Goal: Task Accomplishment & Management: Use online tool/utility

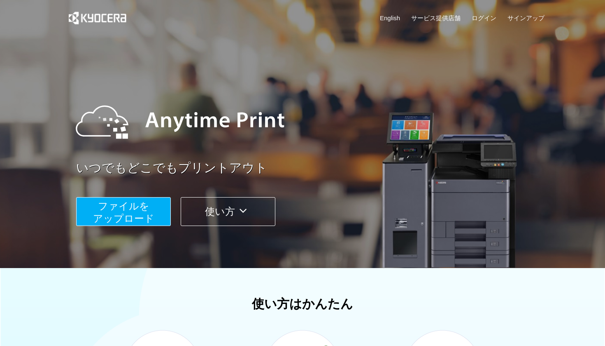
click at [393, 15] on link "English" at bounding box center [390, 18] width 20 height 9
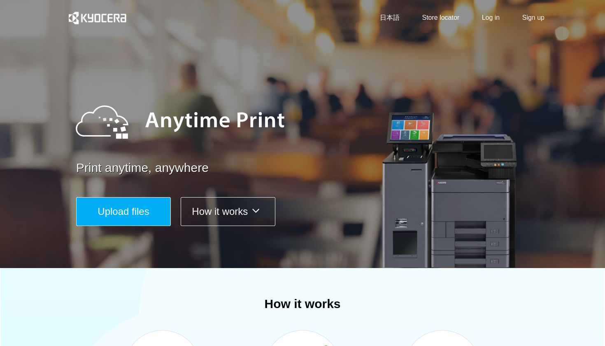
click at [139, 214] on span "Upload files" at bounding box center [123, 211] width 51 height 11
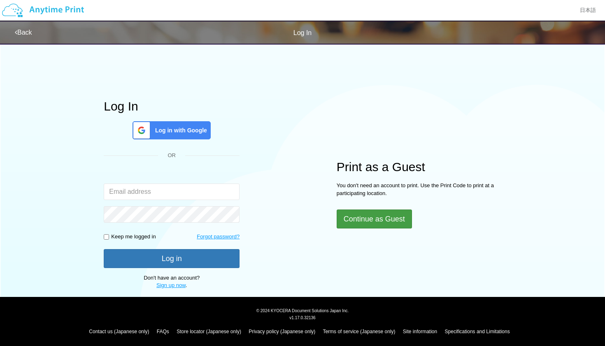
click at [354, 210] on button "Continue as Guest" at bounding box center [374, 218] width 75 height 19
click at [368, 220] on button "Continue as Guest" at bounding box center [374, 218] width 75 height 19
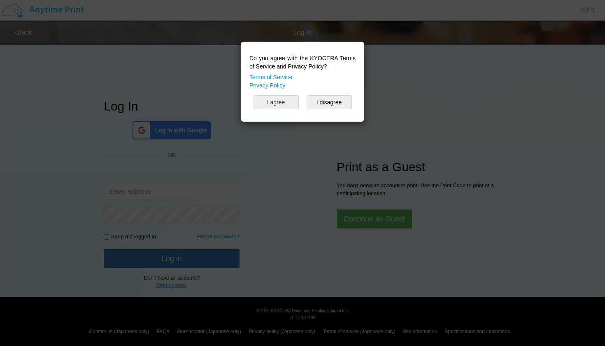
click at [287, 100] on button "I agree" at bounding box center [276, 102] width 45 height 14
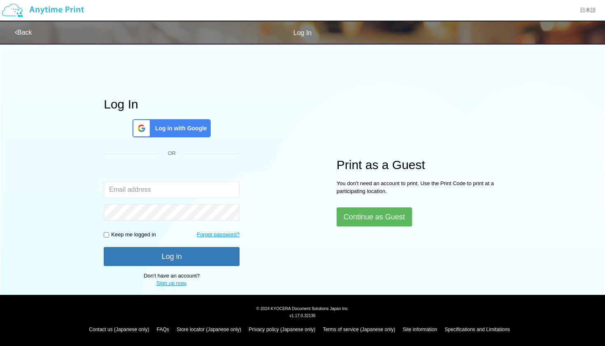
scroll to position [2, 0]
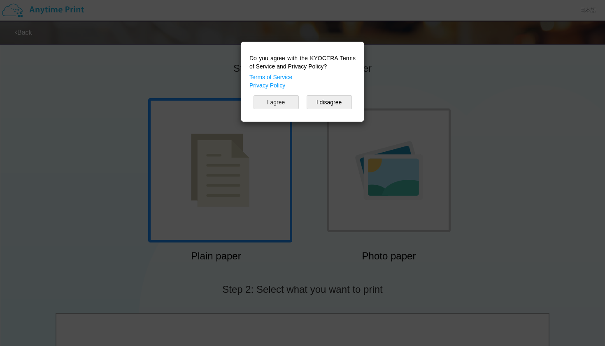
click at [290, 101] on button "I agree" at bounding box center [276, 102] width 45 height 14
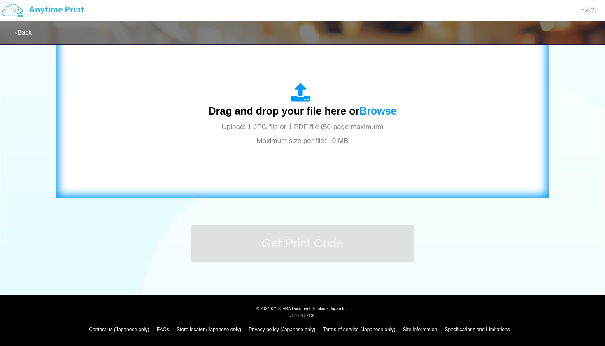
scroll to position [280, 0]
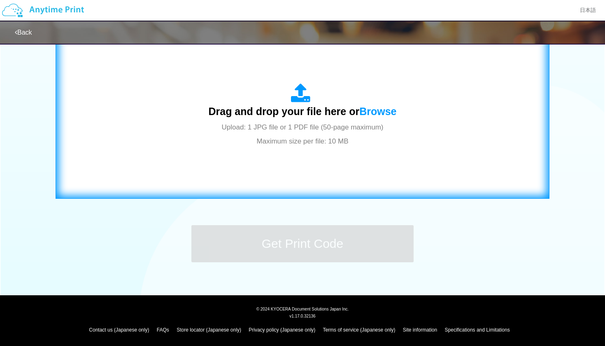
click at [282, 151] on div "Drag and drop your file here or Browse Upload: 1 JPG file or 1 PDF file (50-pag…" at bounding box center [302, 115] width 477 height 149
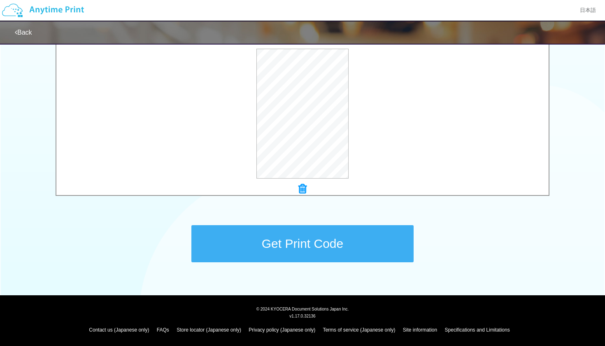
click at [313, 239] on button "Get Print Code" at bounding box center [303, 243] width 222 height 37
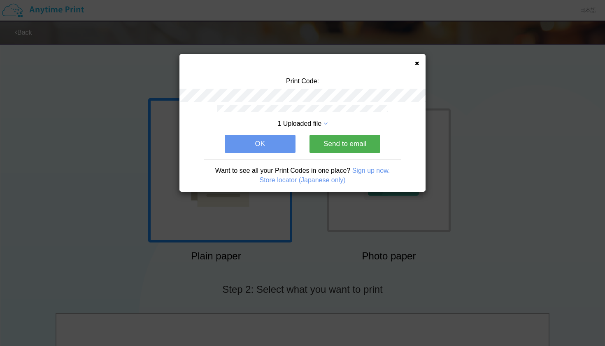
click at [414, 61] on div "Print Code: 1 Uploaded file OK Send to email Want to see all your Print Codes i…" at bounding box center [303, 123] width 246 height 138
click at [415, 61] on icon at bounding box center [417, 63] width 4 height 5
